Goal: Information Seeking & Learning: Check status

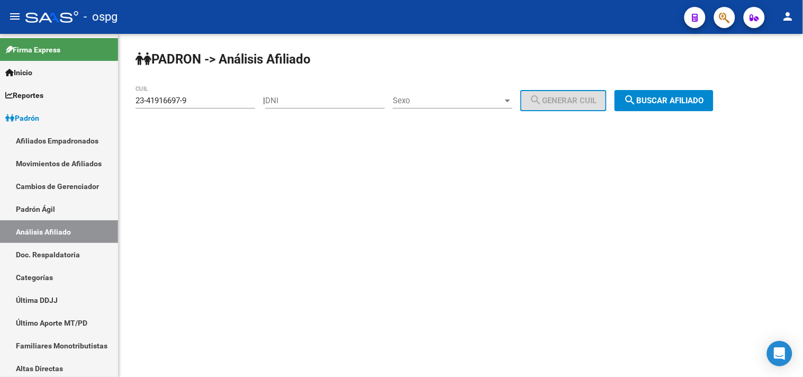
scroll to position [139, 0]
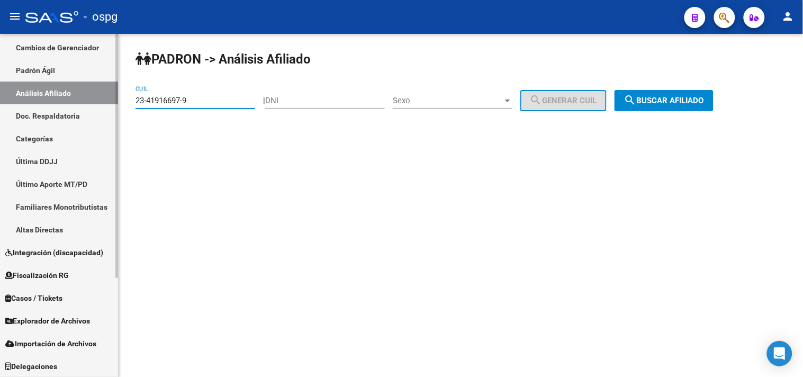
drag, startPoint x: 222, startPoint y: 102, endPoint x: 110, endPoint y: 102, distance: 112.3
click at [110, 102] on mat-sidenav-container "Firma Express Inicio Calendario SSS Instructivos Contacto OS Reportes Ingresos …" at bounding box center [401, 205] width 803 height 343
click at [687, 108] on button "search Buscar afiliado" at bounding box center [664, 100] width 99 height 21
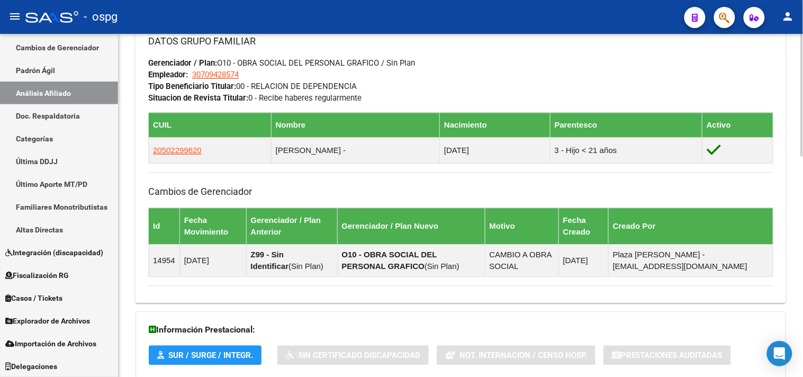
scroll to position [613, 0]
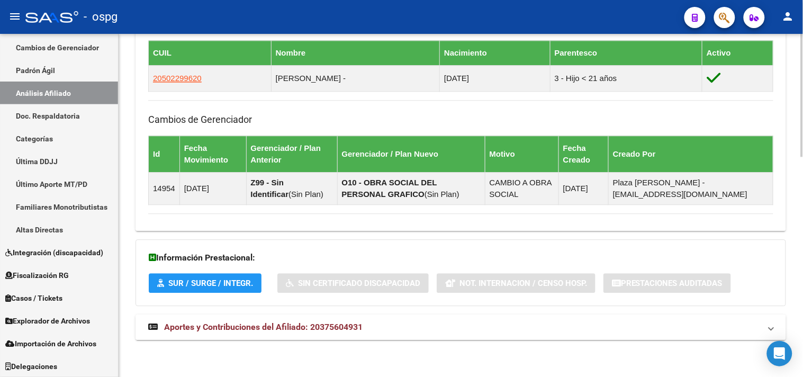
click at [311, 330] on span "Aportes y Contribuciones del Afiliado: 20375604931" at bounding box center [263, 327] width 199 height 10
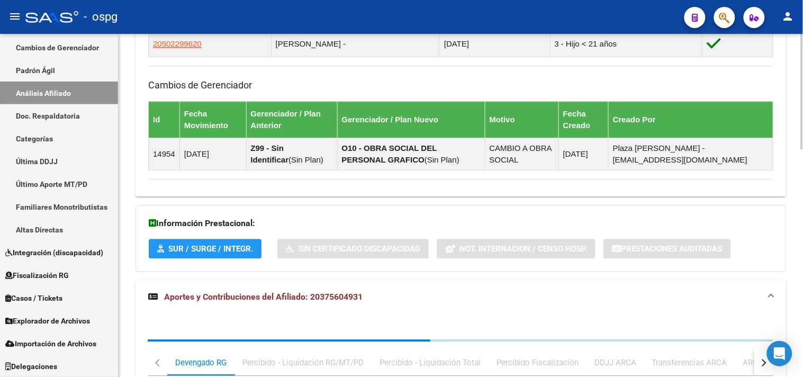
scroll to position [676, 0]
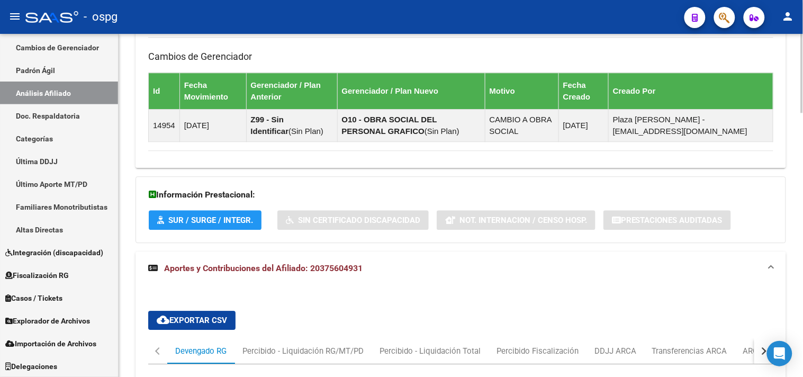
click at [612, 347] on div "DDJJ ARCA" at bounding box center [616, 351] width 42 height 12
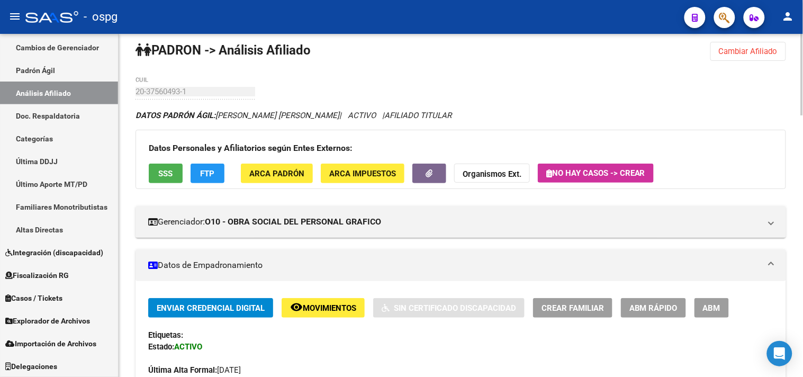
scroll to position [0, 0]
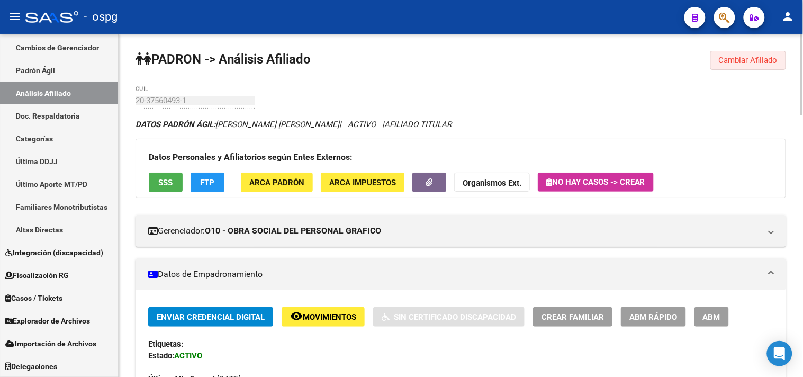
drag, startPoint x: 744, startPoint y: 61, endPoint x: 539, endPoint y: 78, distance: 205.6
click at [739, 61] on span "Cambiar Afiliado" at bounding box center [748, 61] width 59 height 10
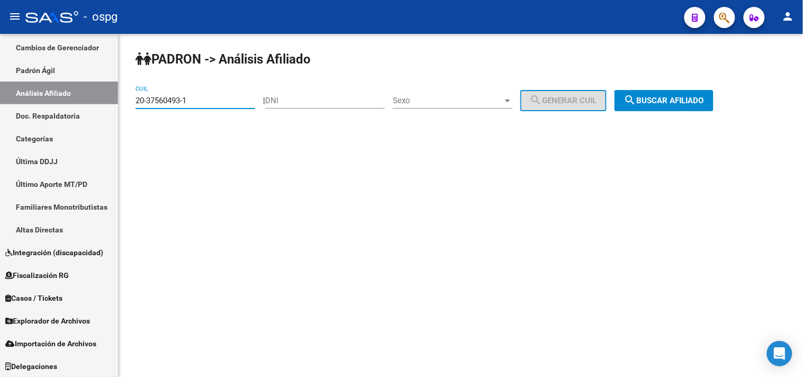
drag, startPoint x: 204, startPoint y: 101, endPoint x: 128, endPoint y: 101, distance: 76.8
click at [128, 101] on div "[PERSON_NAME] -> Análisis Afiliado 20-37560493-1 CUIL | DNI Sexo Sexo search Ge…" at bounding box center [461, 89] width 685 height 111
paste input "7-28079142-9"
type input "27-28079142-9"
click at [671, 91] on button "search Buscar afiliado" at bounding box center [664, 100] width 99 height 21
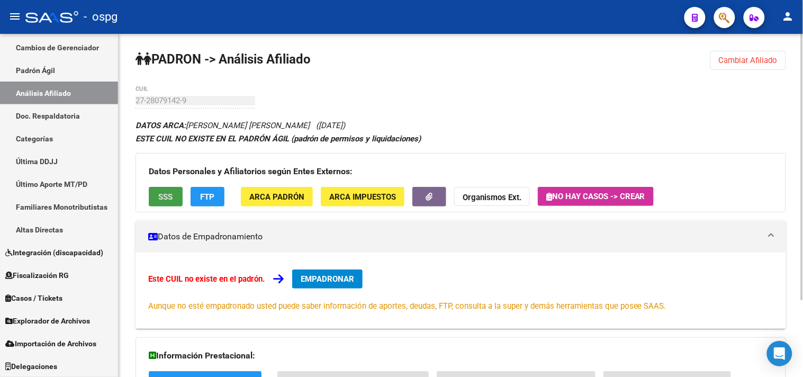
click at [159, 194] on span "SSS" at bounding box center [166, 197] width 14 height 10
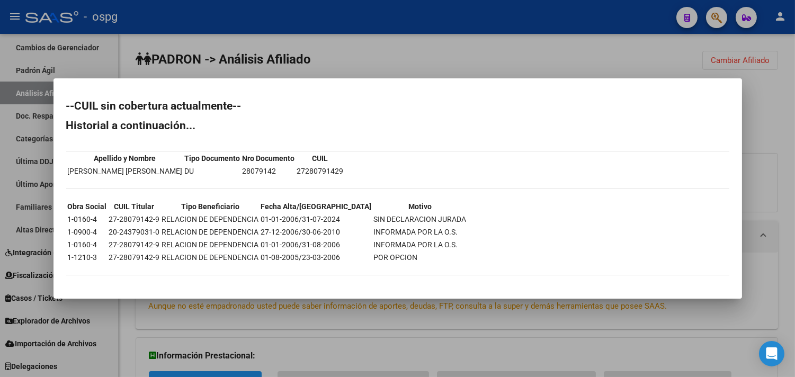
click at [231, 57] on div at bounding box center [397, 188] width 795 height 377
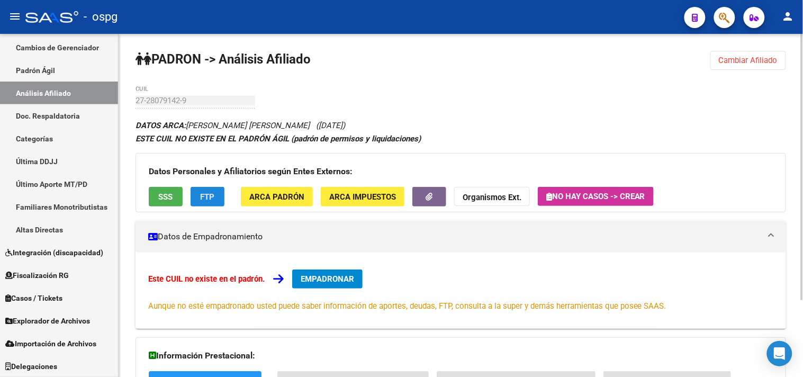
click at [202, 200] on span "FTP" at bounding box center [208, 197] width 14 height 10
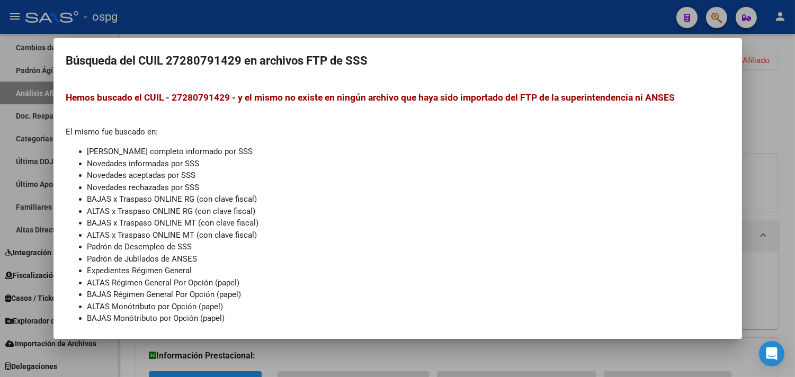
click at [190, 14] on div at bounding box center [397, 188] width 795 height 377
